Goal: Browse casually

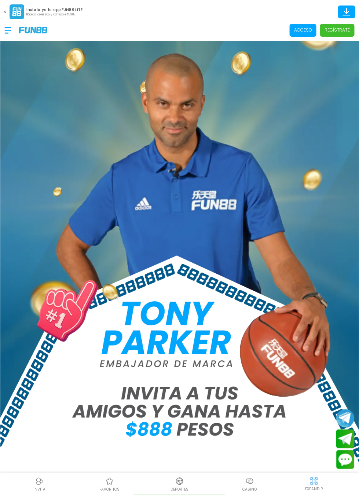
click at [350, 10] on icon at bounding box center [347, 12] width 13 height 13
